Goal: Task Accomplishment & Management: Complete application form

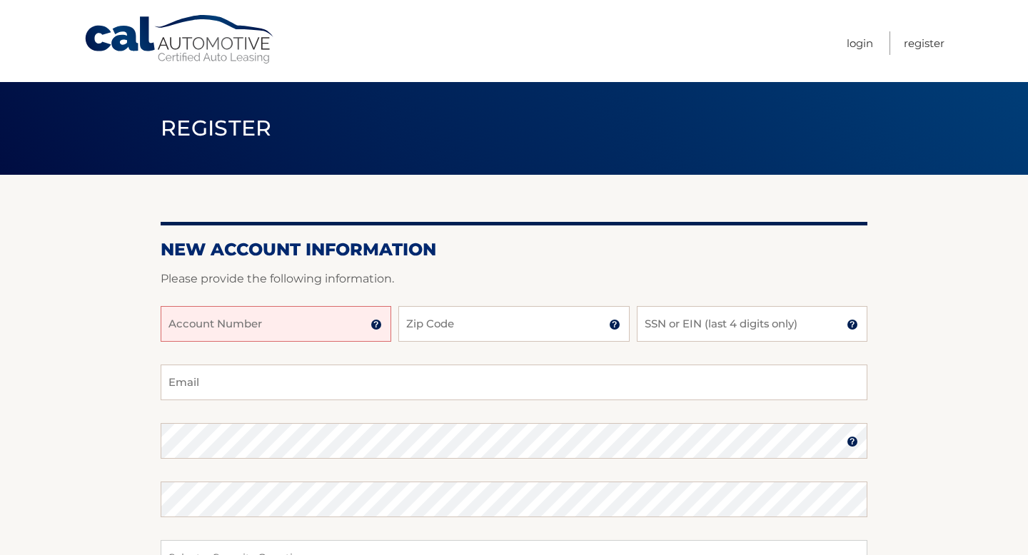
click at [332, 310] on input "Account Number" at bounding box center [276, 324] width 231 height 36
click at [315, 330] on input "Account Number" at bounding box center [276, 324] width 231 height 36
type input "44455983966"
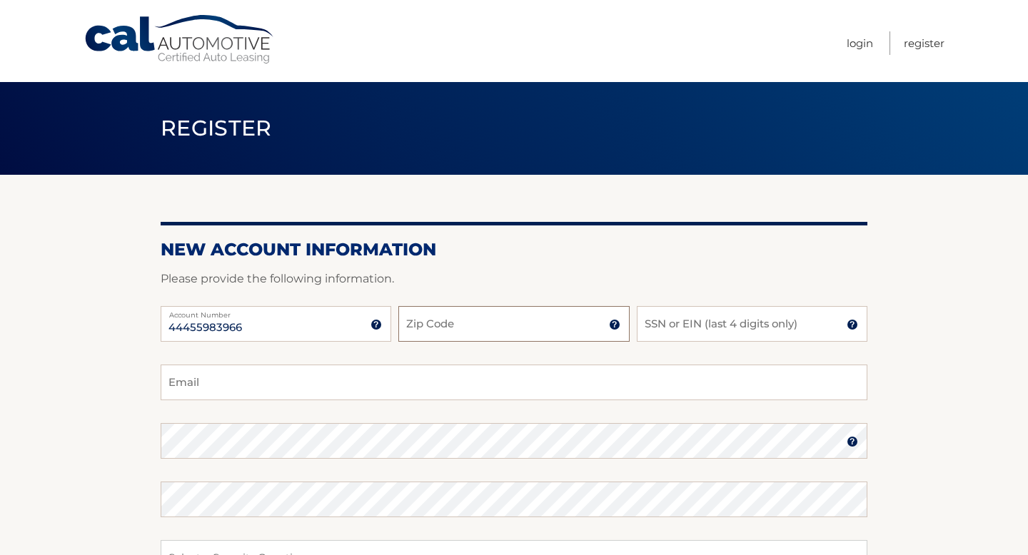
click at [493, 321] on input "Zip Code" at bounding box center [513, 324] width 231 height 36
type input "1"
type input "07036"
click at [724, 323] on input "SSN or EIN (last 4 digits only)" at bounding box center [752, 324] width 231 height 36
type input "7209"
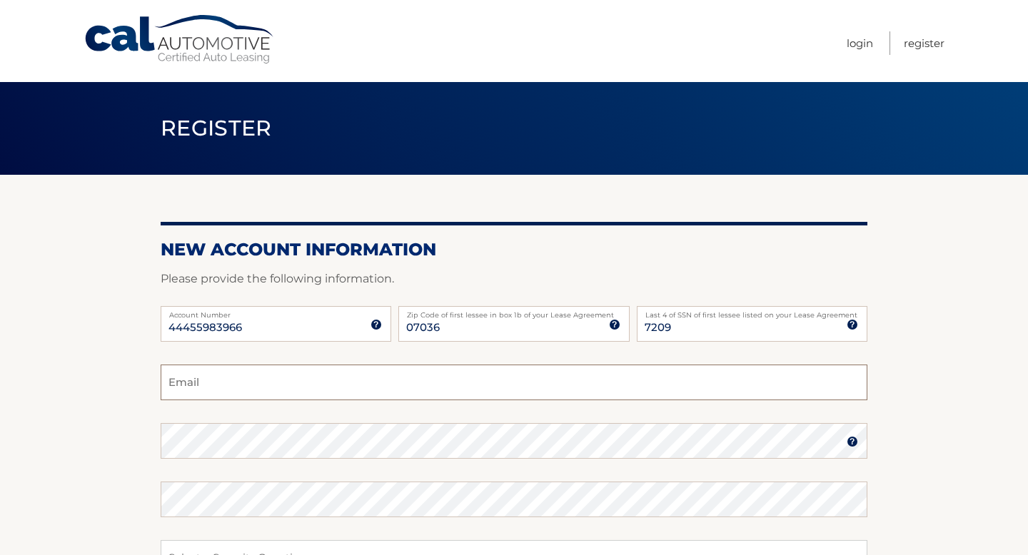
click at [487, 381] on input "Email" at bounding box center [514, 383] width 707 height 36
type input "muhammed.kus06@gmail.com"
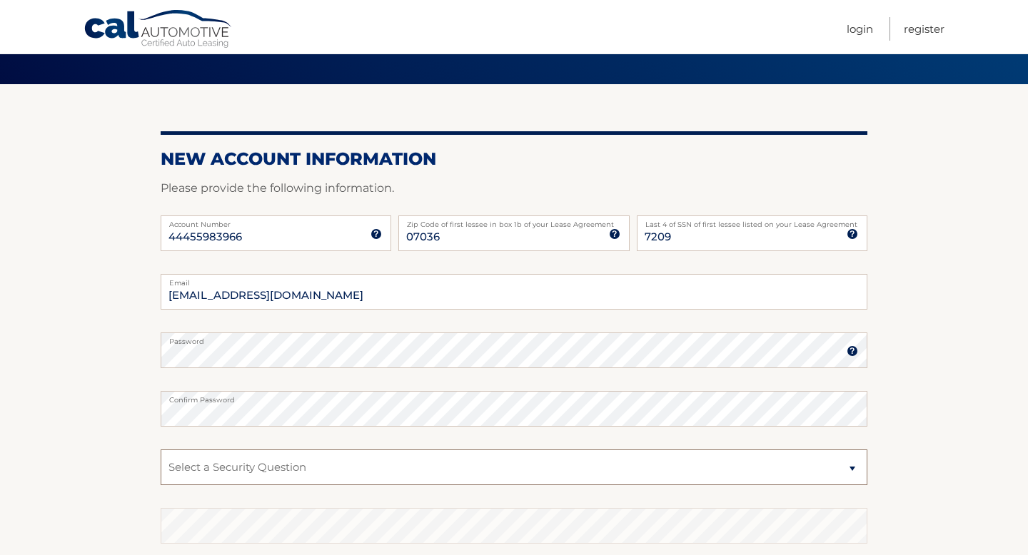
scroll to position [128, 0]
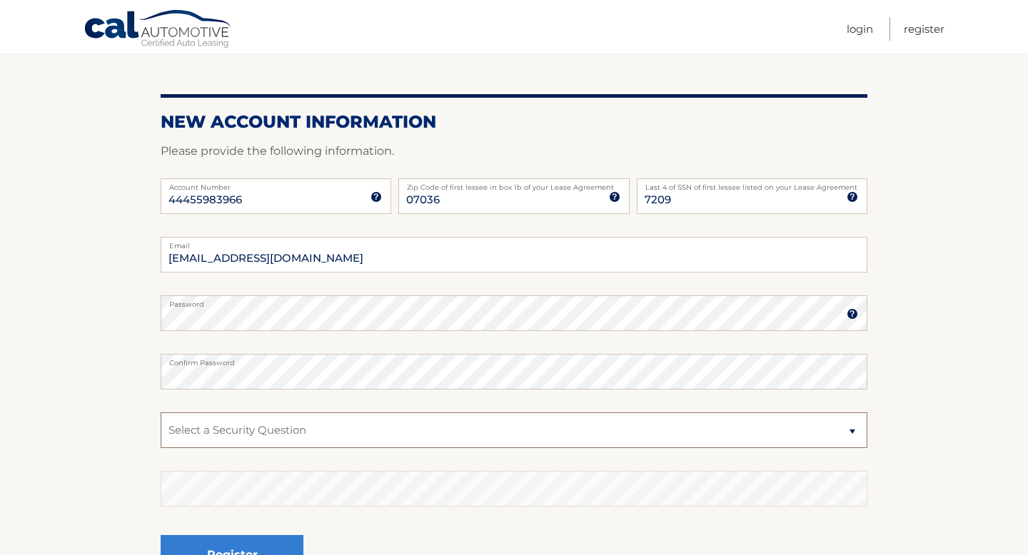
click at [282, 429] on select "Select a Security Question What was the name of your elementary school? What is…" at bounding box center [514, 431] width 707 height 36
select select "1"
click at [161, 413] on select "Select a Security Question What was the name of your elementary school? What is…" at bounding box center [514, 431] width 707 height 36
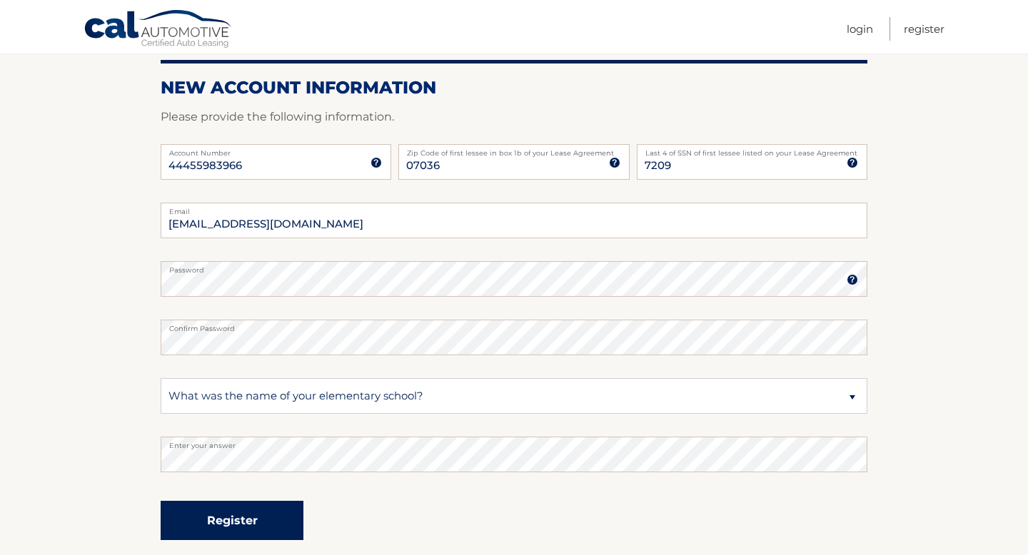
click at [290, 509] on button "Register" at bounding box center [232, 520] width 143 height 39
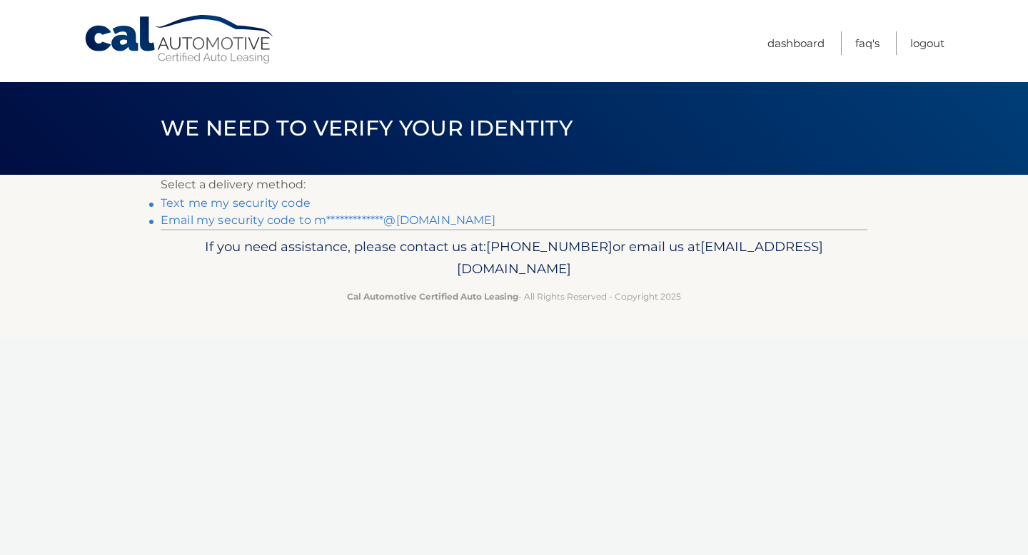
click at [293, 221] on link "**********" at bounding box center [328, 220] width 335 height 14
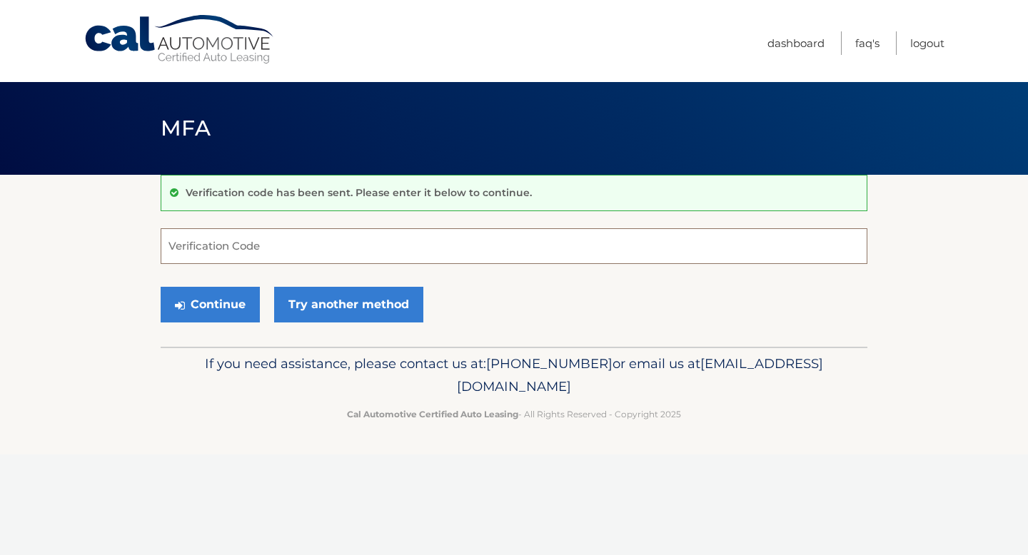
click at [319, 243] on input "Verification Code" at bounding box center [514, 246] width 707 height 36
paste input "154271"
type input "154271"
click at [218, 307] on button "Continue" at bounding box center [210, 305] width 99 height 36
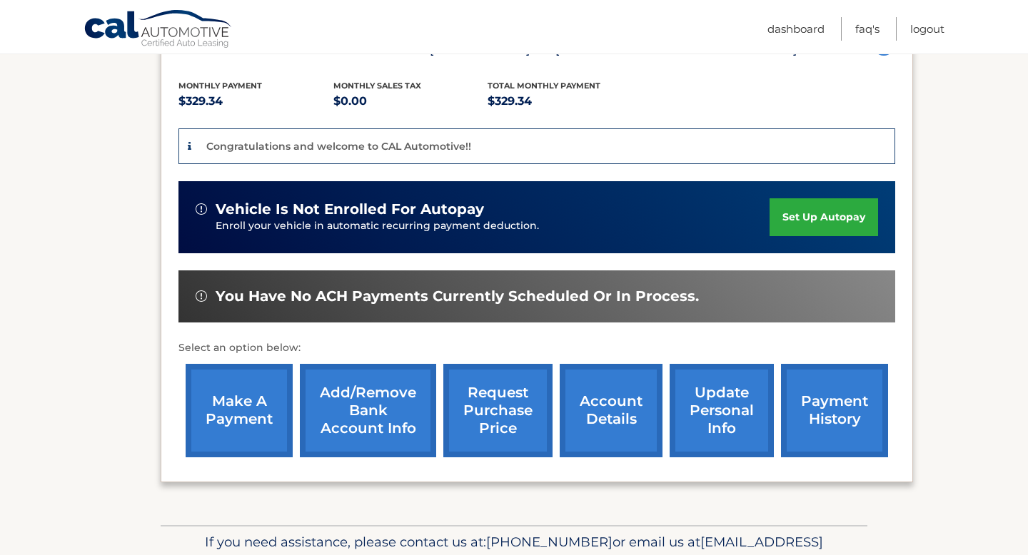
scroll to position [290, 0]
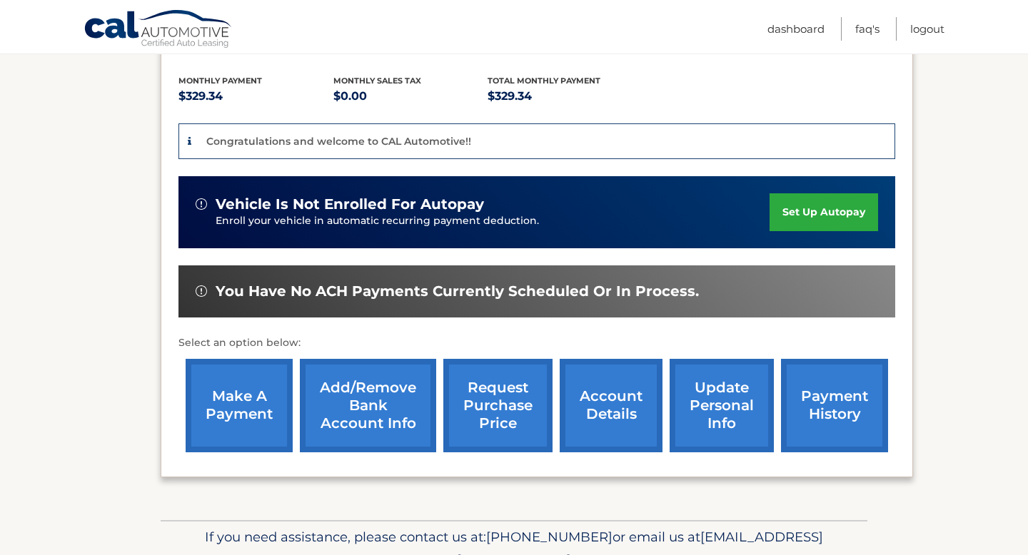
click at [805, 206] on link "set up autopay" at bounding box center [823, 212] width 108 height 38
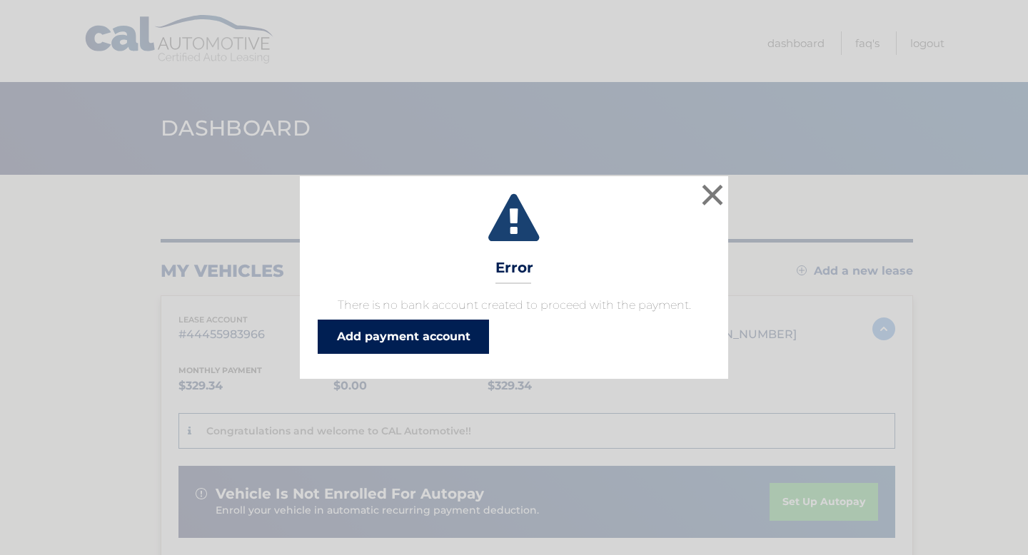
click at [460, 338] on link "Add payment account" at bounding box center [403, 337] width 171 height 34
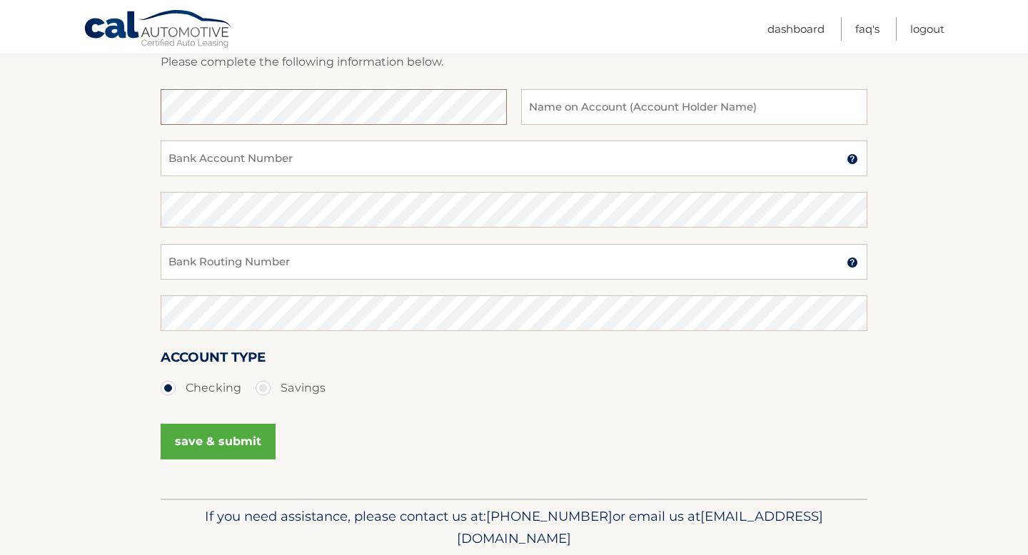
scroll to position [221, 0]
click at [600, 111] on input "text" at bounding box center [694, 107] width 346 height 36
type input "[PERSON_NAME]"
click at [381, 154] on input "Bank Account Number" at bounding box center [514, 158] width 707 height 36
paste input "154271"
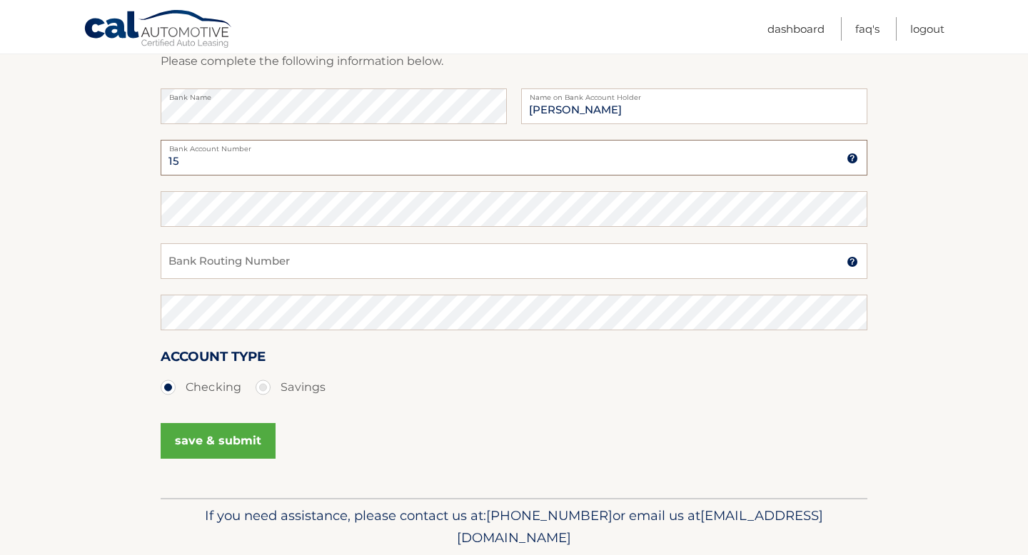
type input "1"
paste input "4436942430"
type input "4436942430"
click at [256, 256] on input "Bank Routing Number" at bounding box center [514, 261] width 707 height 36
click at [235, 260] on input "Bank Routing Number" at bounding box center [514, 261] width 707 height 36
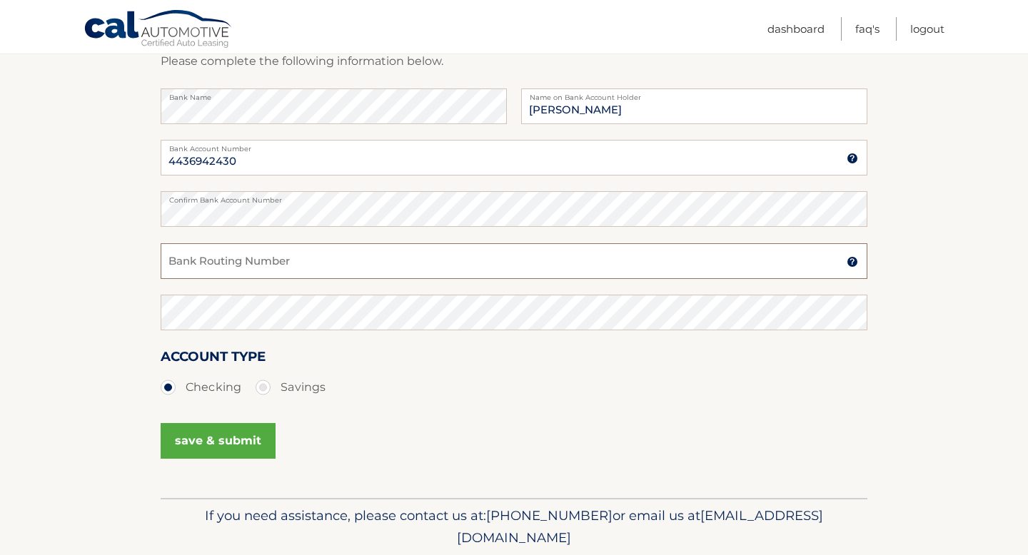
paste input "026013673"
type input "026013673"
click at [238, 445] on button "save & submit" at bounding box center [218, 441] width 115 height 36
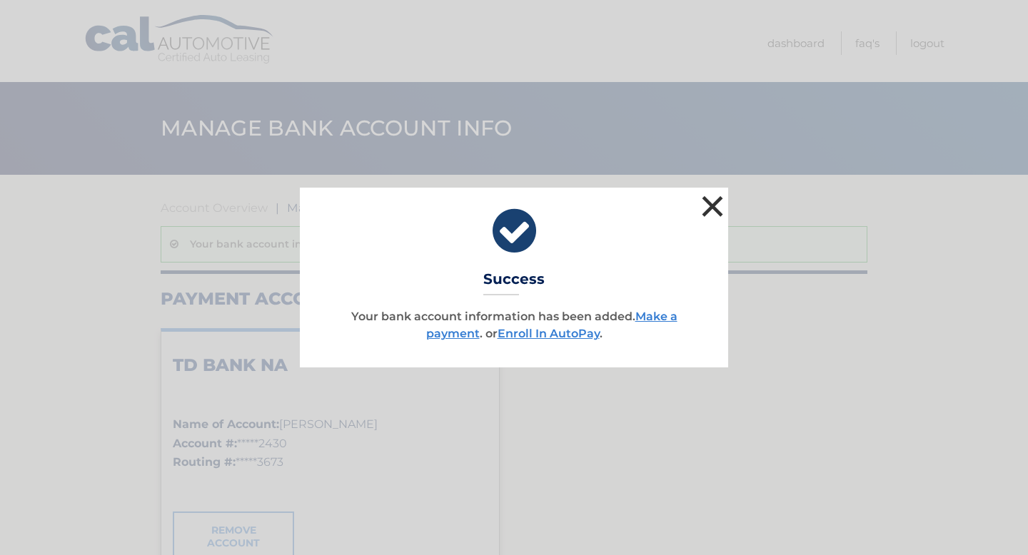
click at [707, 202] on button "×" at bounding box center [712, 206] width 29 height 29
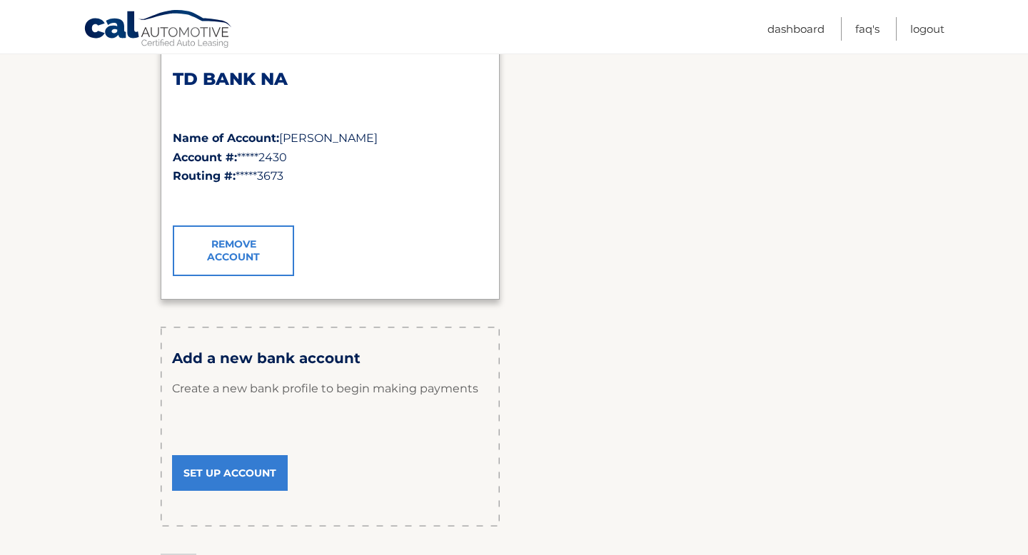
scroll to position [183, 0]
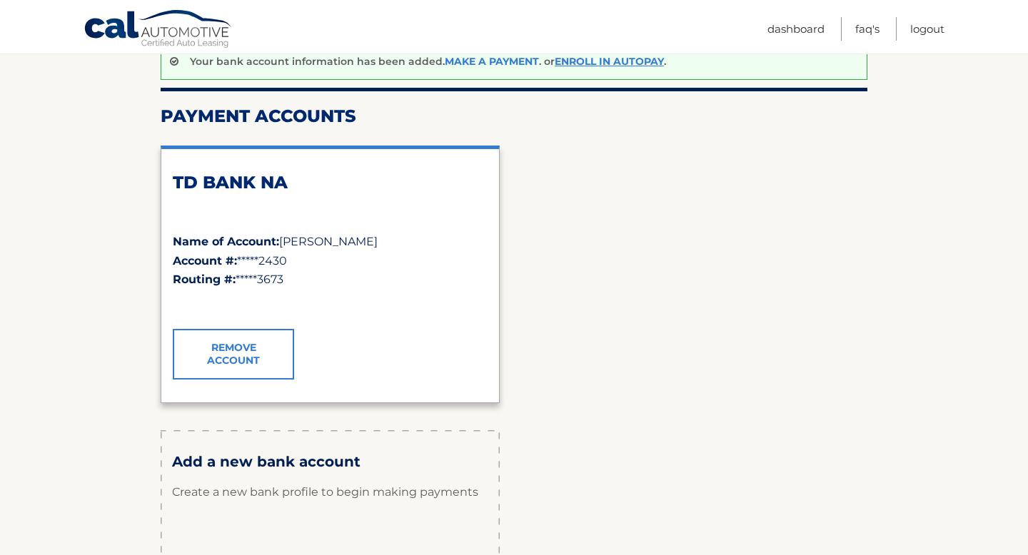
click at [487, 63] on link "Make a payment" at bounding box center [492, 61] width 94 height 13
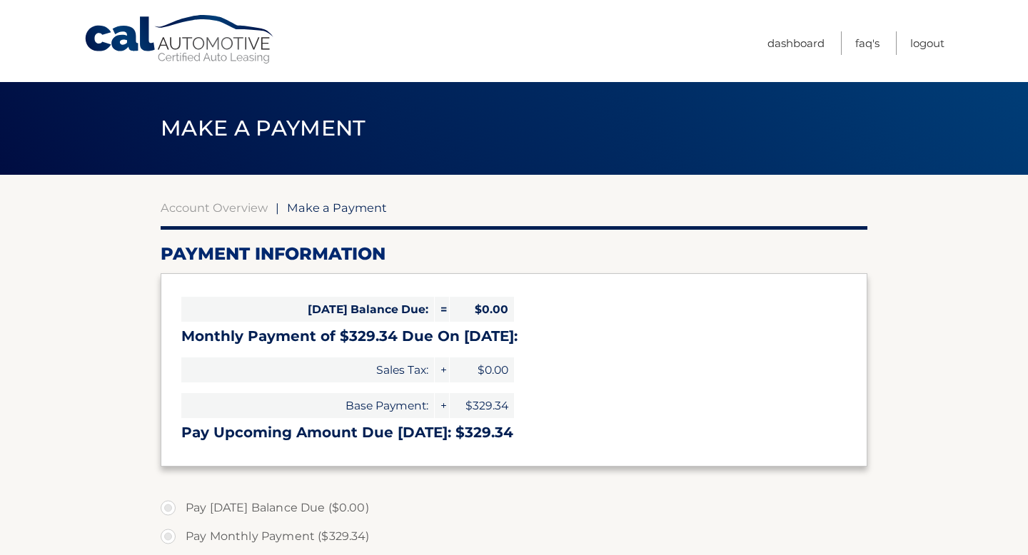
select select "MTJkY2FkODEtNTdiZC00YzBlLThjOTgtNTdiN2JlYzFlY2Fh"
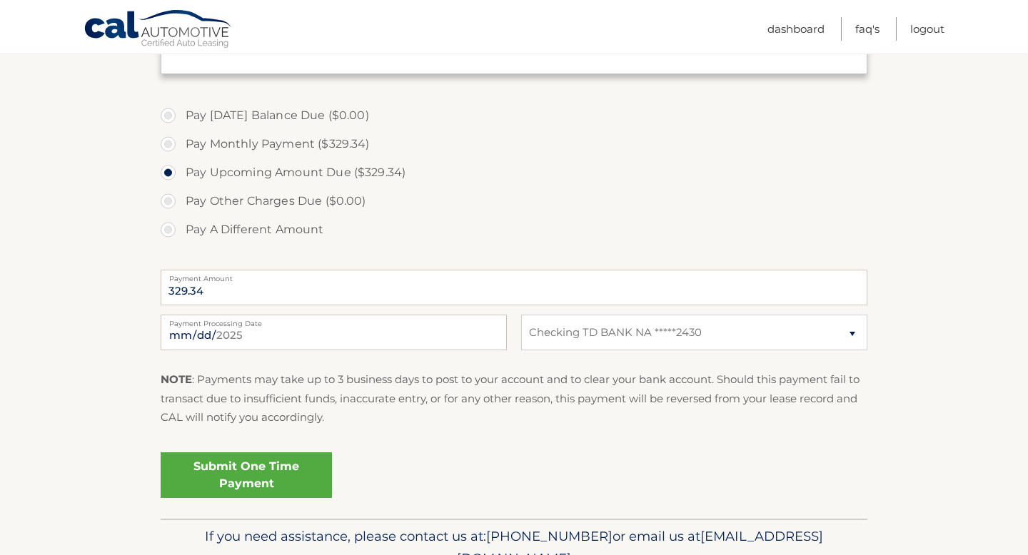
scroll to position [395, 0]
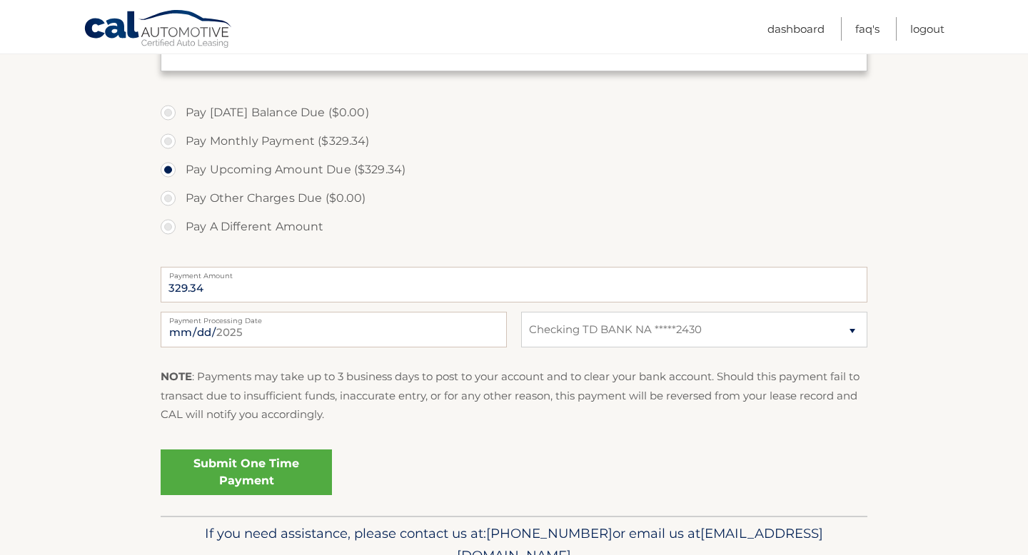
click at [295, 476] on link "Submit One Time Payment" at bounding box center [246, 473] width 171 height 46
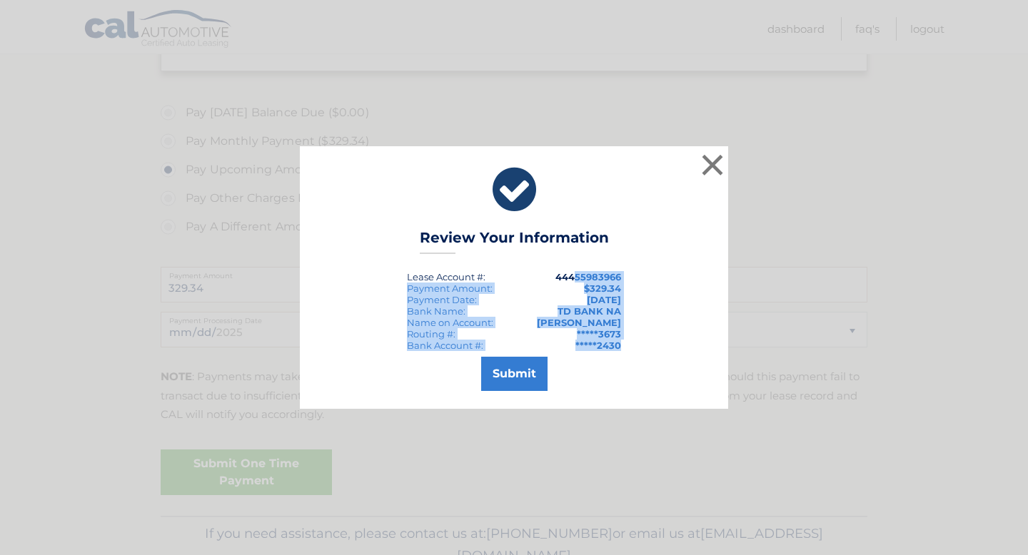
drag, startPoint x: 576, startPoint y: 275, endPoint x: 627, endPoint y: 343, distance: 85.1
click at [628, 344] on div "× Review Your Information Lease Account #: 44455983966 Payment Amount: $329.34 …" at bounding box center [514, 277] width 428 height 263
click at [522, 368] on button "Submit" at bounding box center [514, 374] width 66 height 34
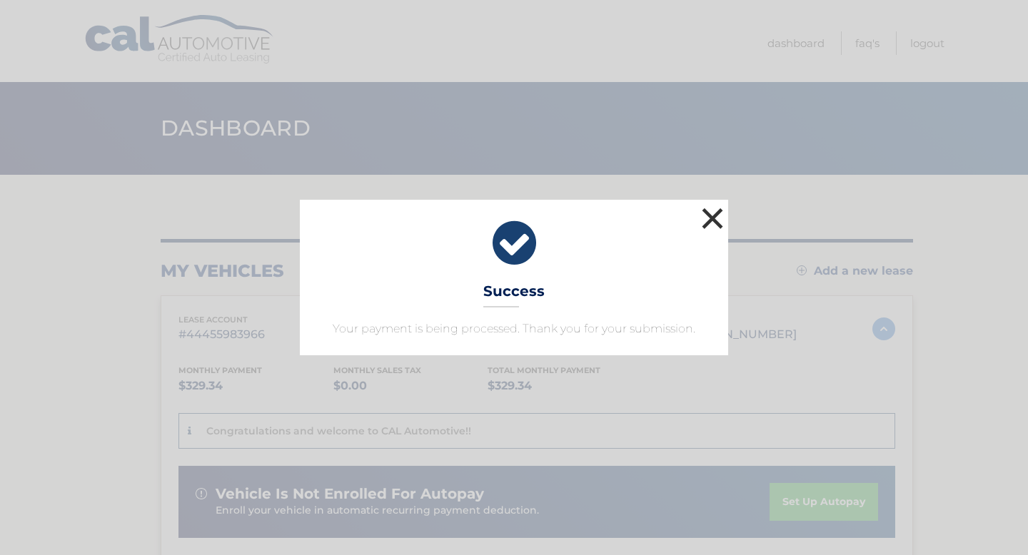
click at [718, 219] on button "×" at bounding box center [712, 218] width 29 height 29
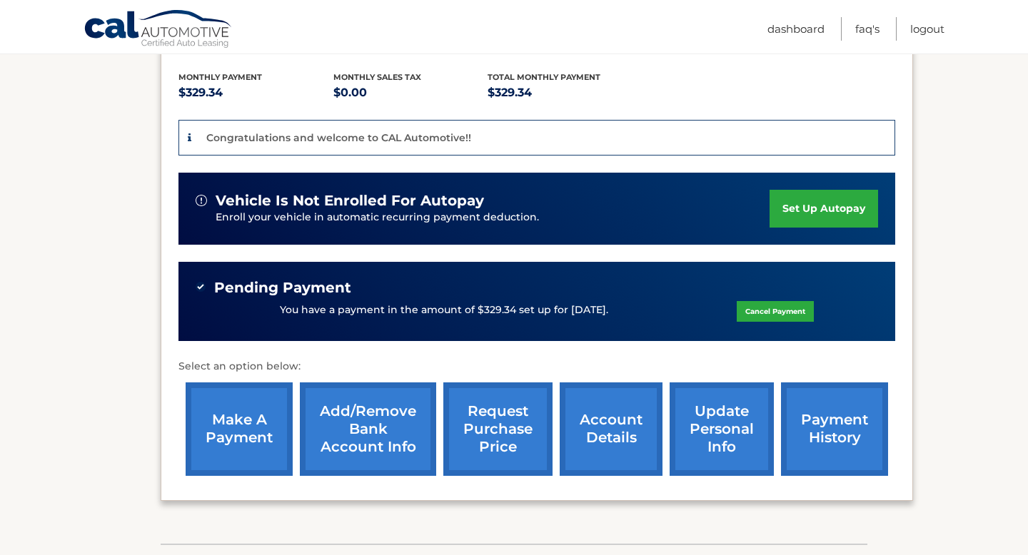
scroll to position [297, 0]
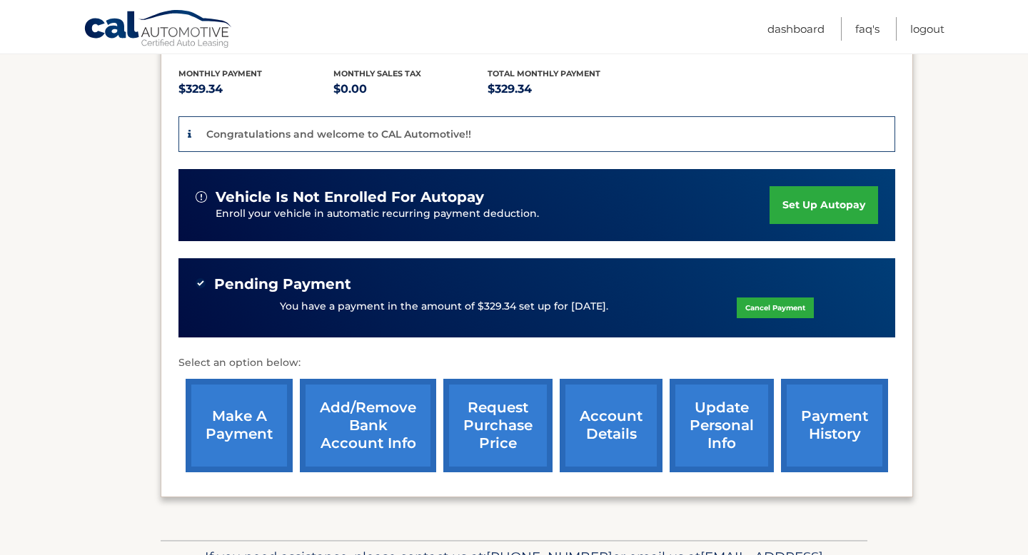
click at [601, 418] on link "account details" at bounding box center [611, 425] width 103 height 93
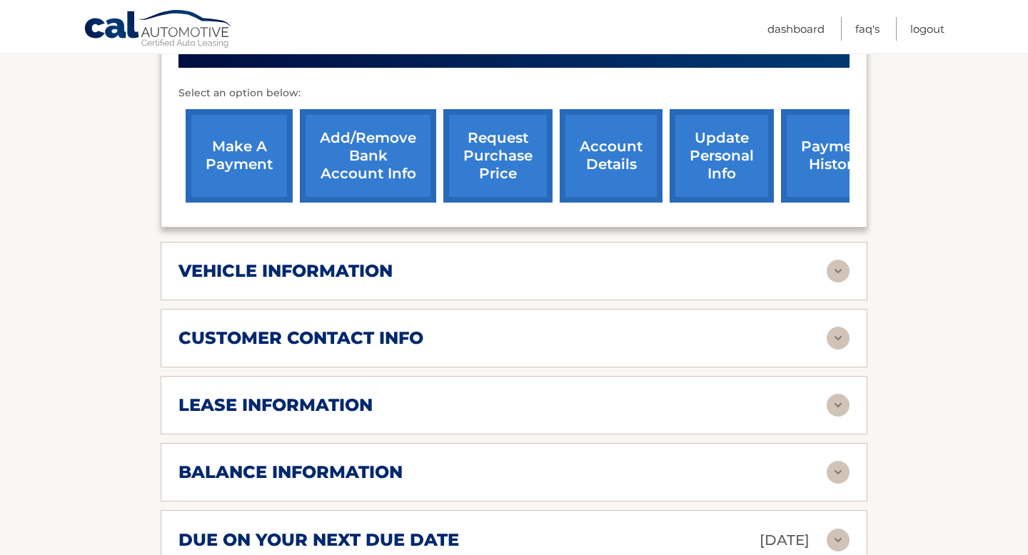
scroll to position [539, 0]
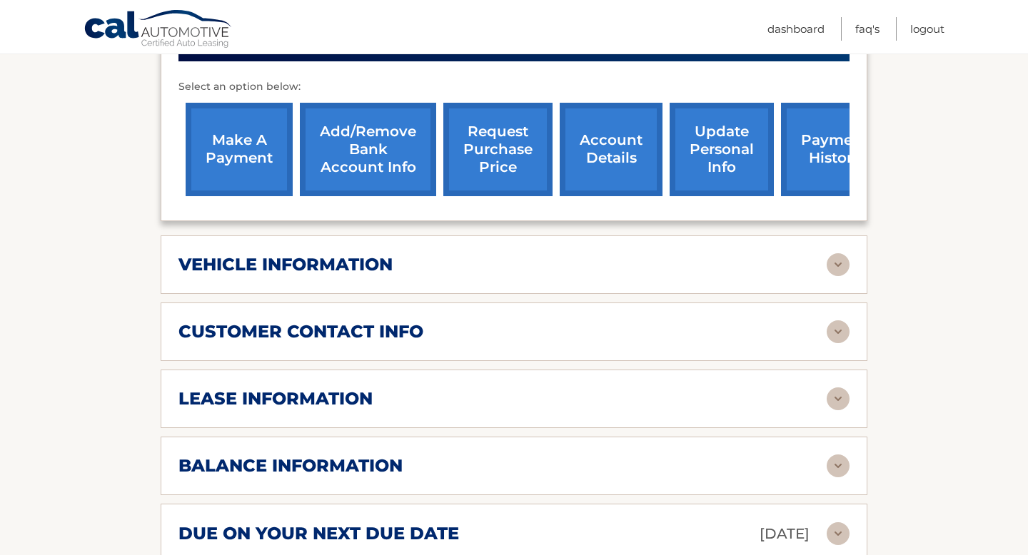
click at [834, 264] on img at bounding box center [837, 264] width 23 height 23
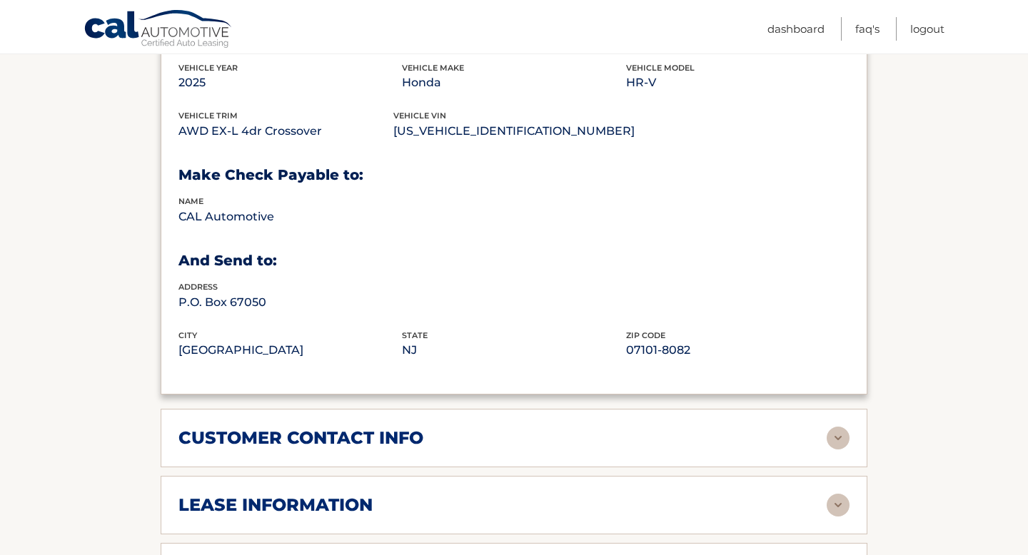
scroll to position [792, 0]
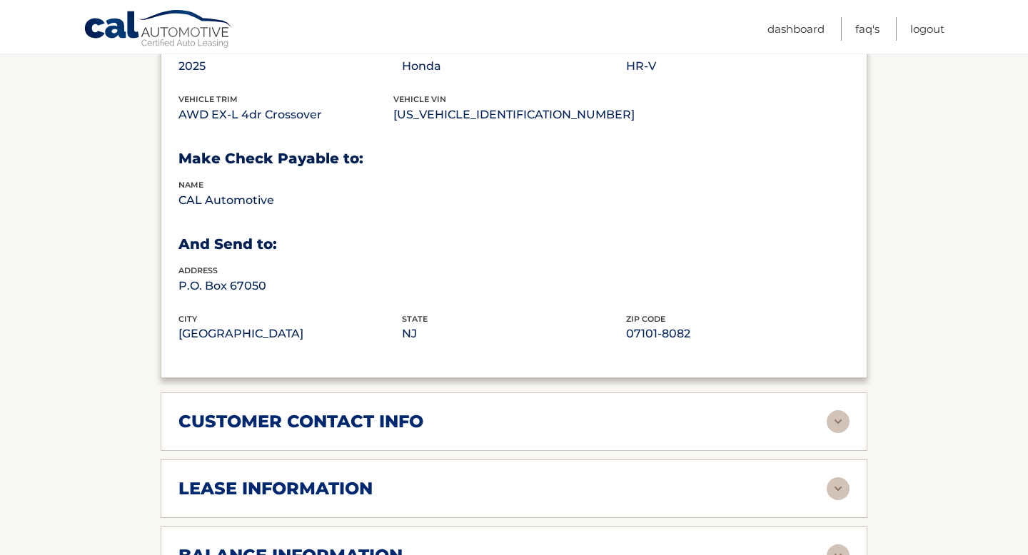
click at [844, 424] on img at bounding box center [837, 421] width 23 height 23
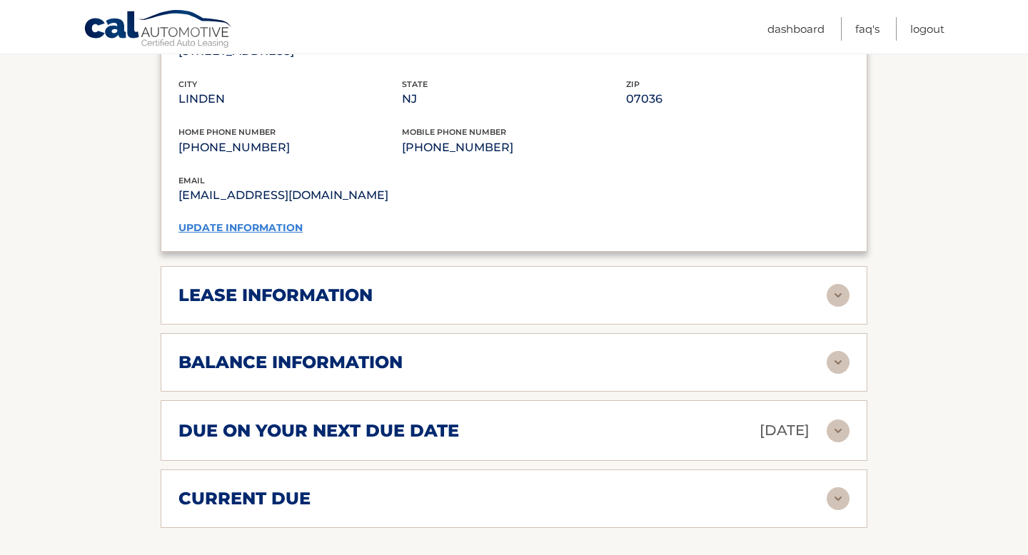
scroll to position [1271, 0]
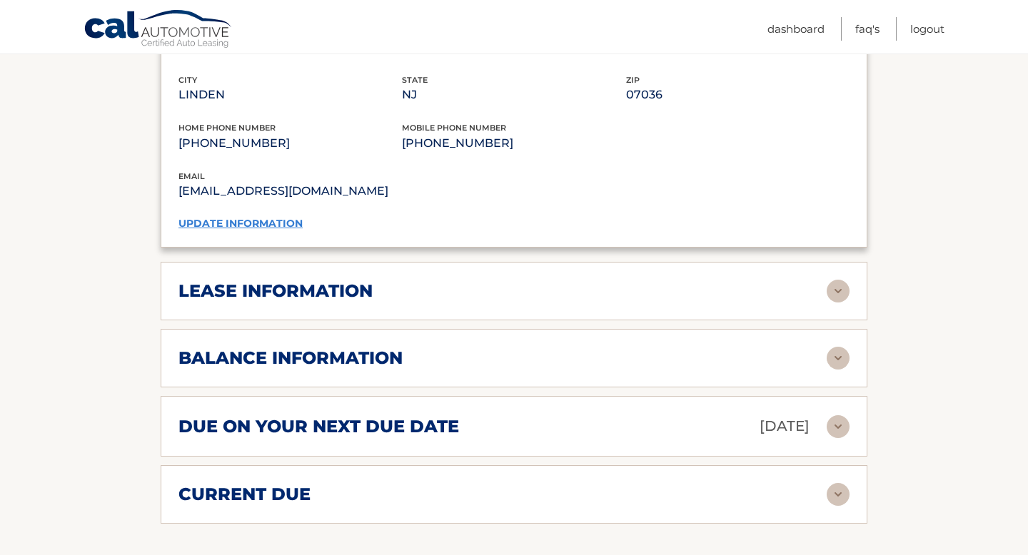
click at [424, 273] on div "lease information Contract Start Date Jul 24, 2025 Term 39 Maturity Date Oct 24…" at bounding box center [514, 291] width 707 height 59
click at [832, 353] on img at bounding box center [837, 358] width 23 height 23
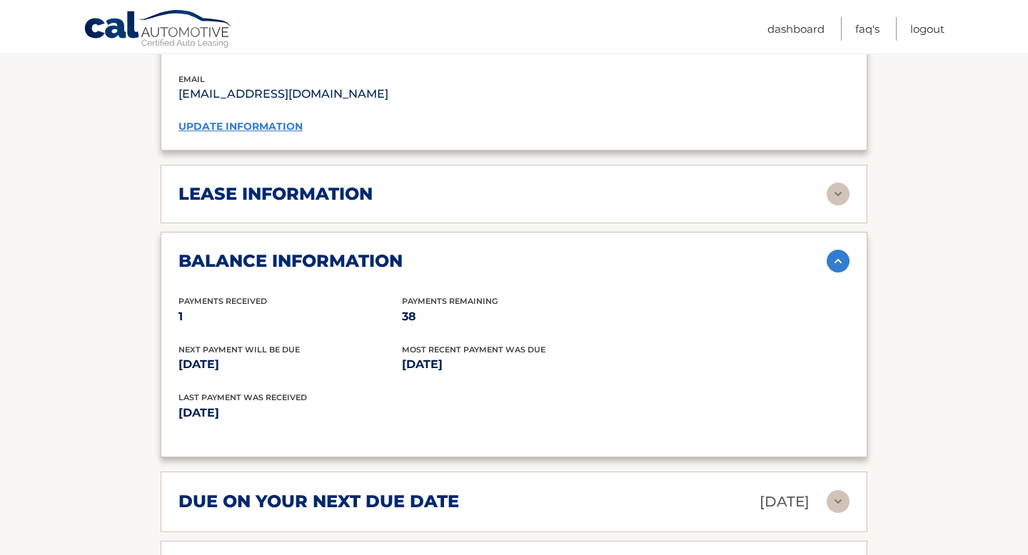
scroll to position [1370, 0]
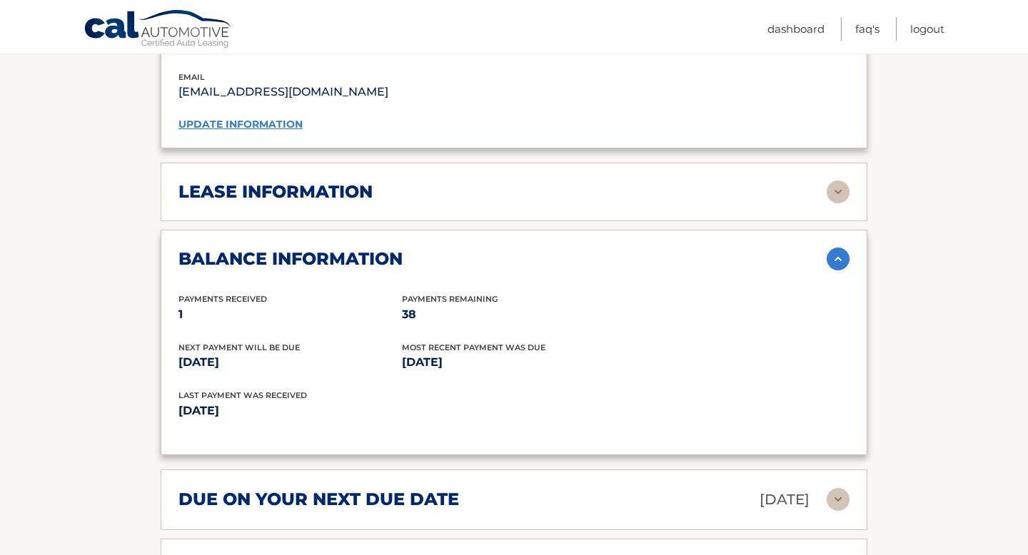
click at [832, 195] on img at bounding box center [837, 192] width 23 height 23
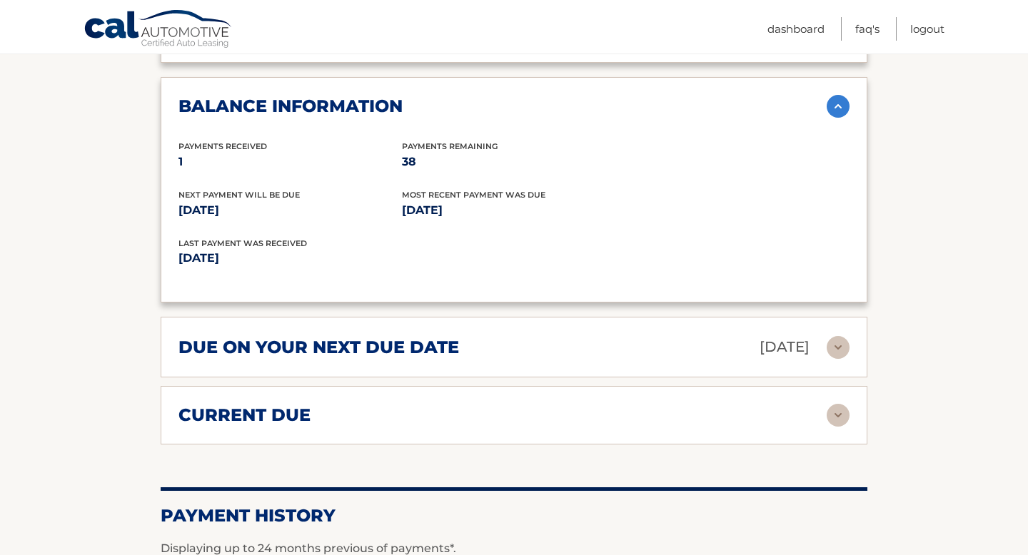
scroll to position [1794, 0]
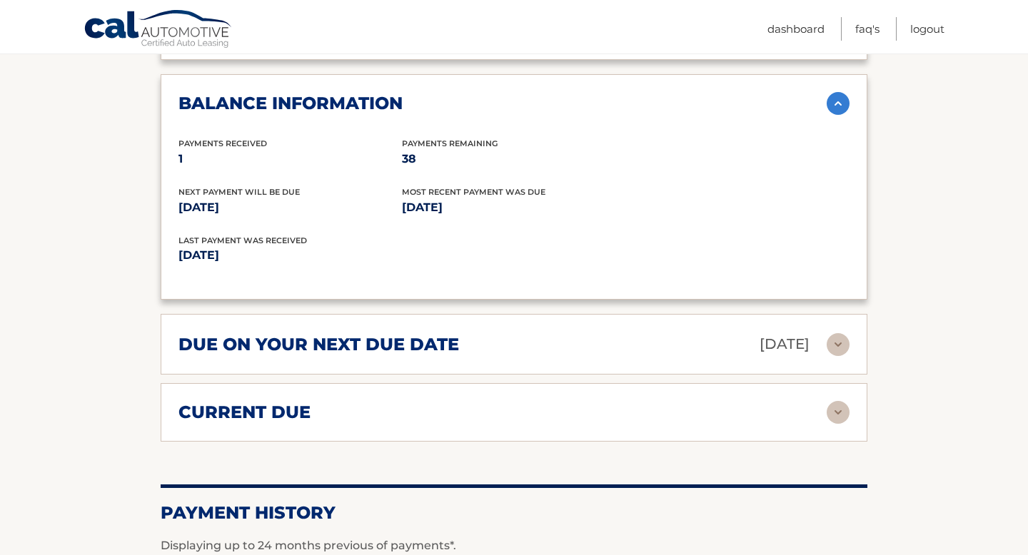
click at [832, 337] on img at bounding box center [837, 344] width 23 height 23
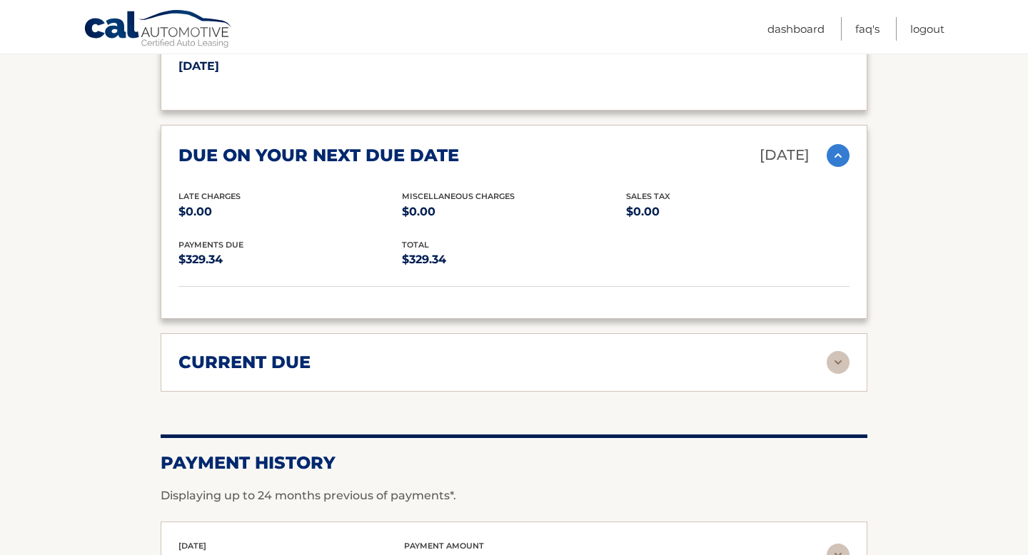
scroll to position [1999, 0]
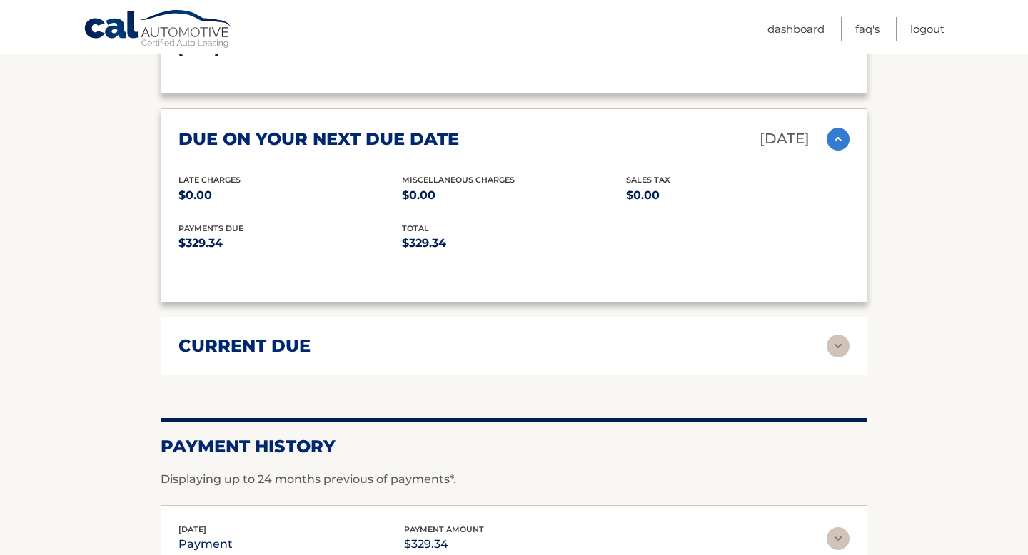
click at [834, 335] on img at bounding box center [837, 346] width 23 height 23
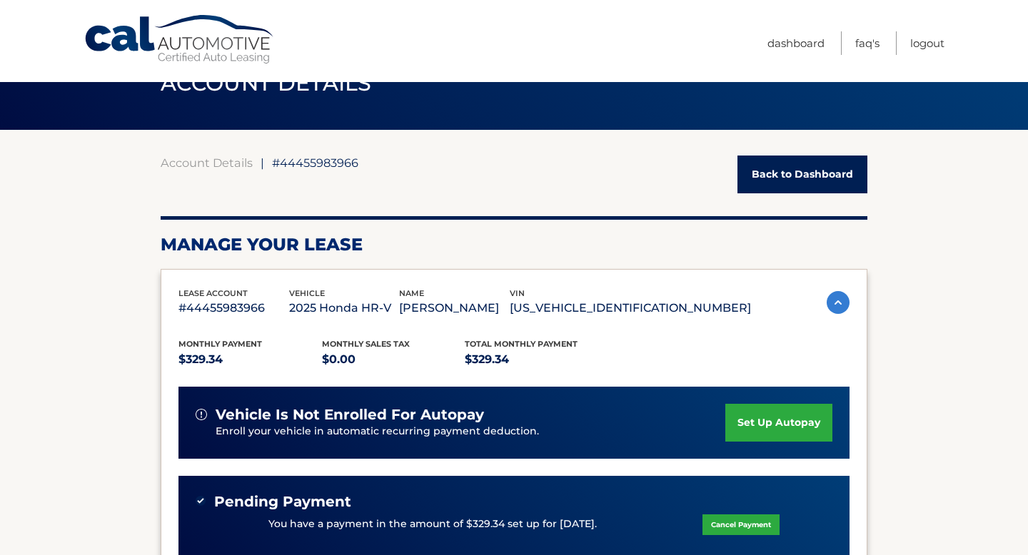
scroll to position [0, 0]
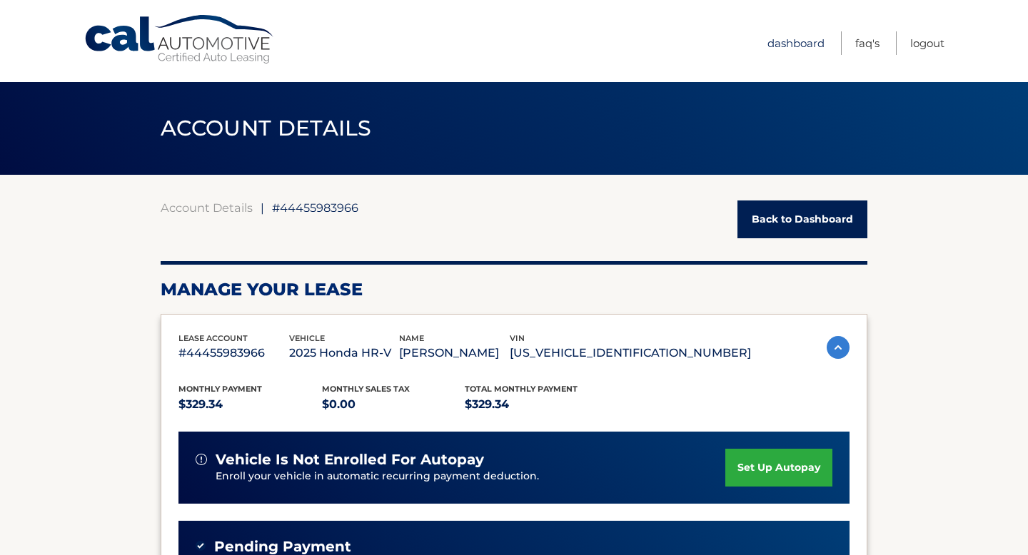
click at [782, 37] on link "Dashboard" at bounding box center [795, 43] width 57 height 24
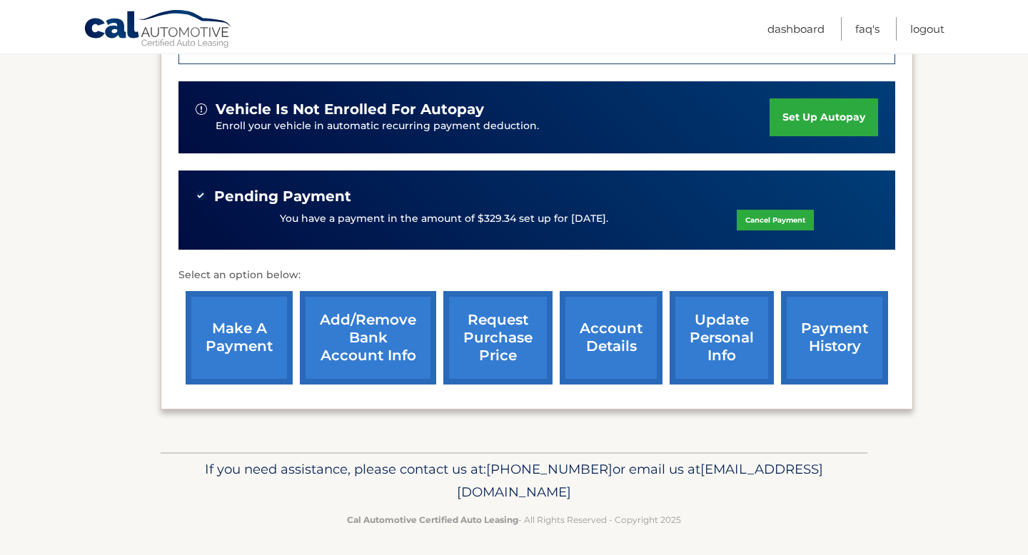
scroll to position [384, 0]
